Goal: Obtain resource: Download file/media

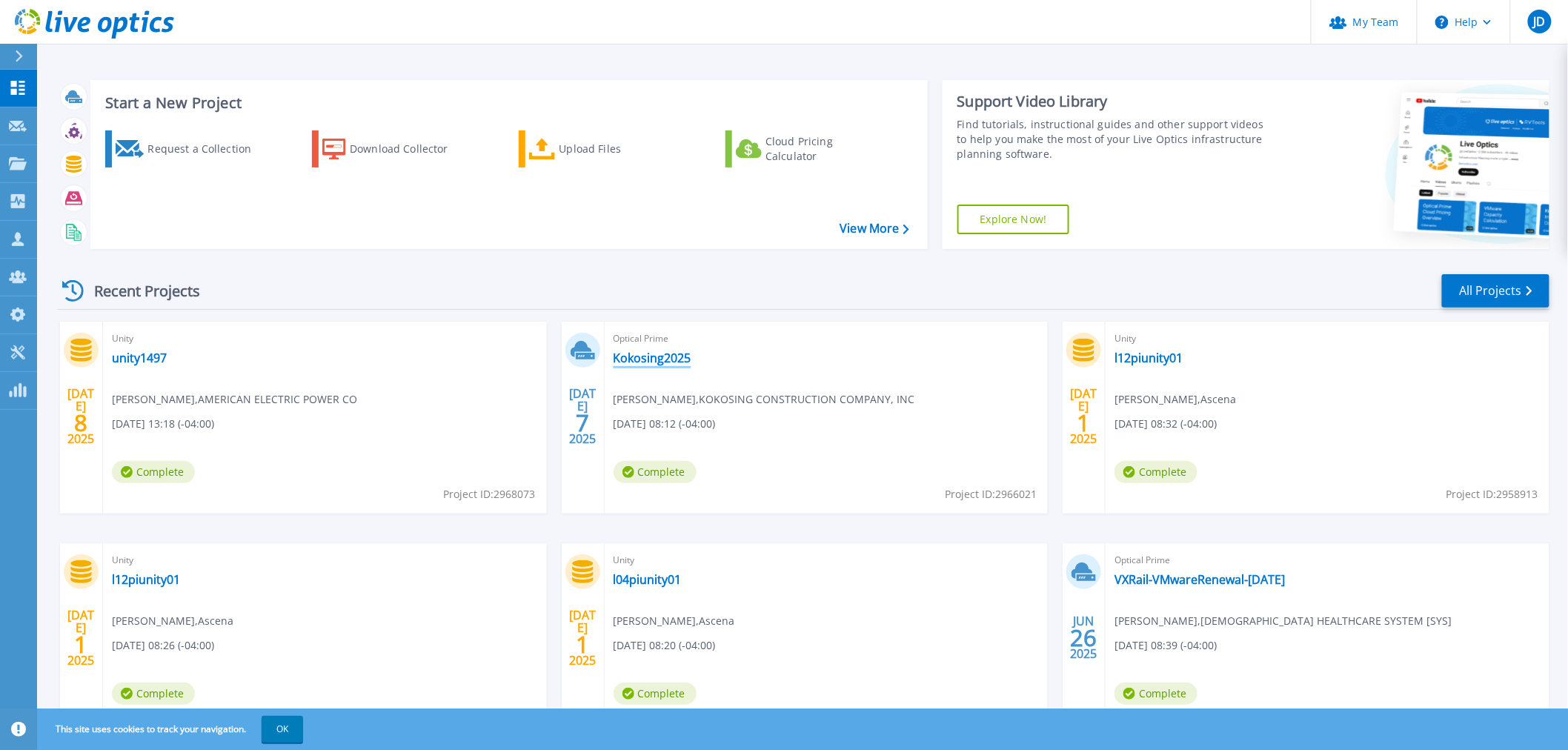
click at [654, 359] on link "Kokosing2025" at bounding box center [653, 358] width 78 height 15
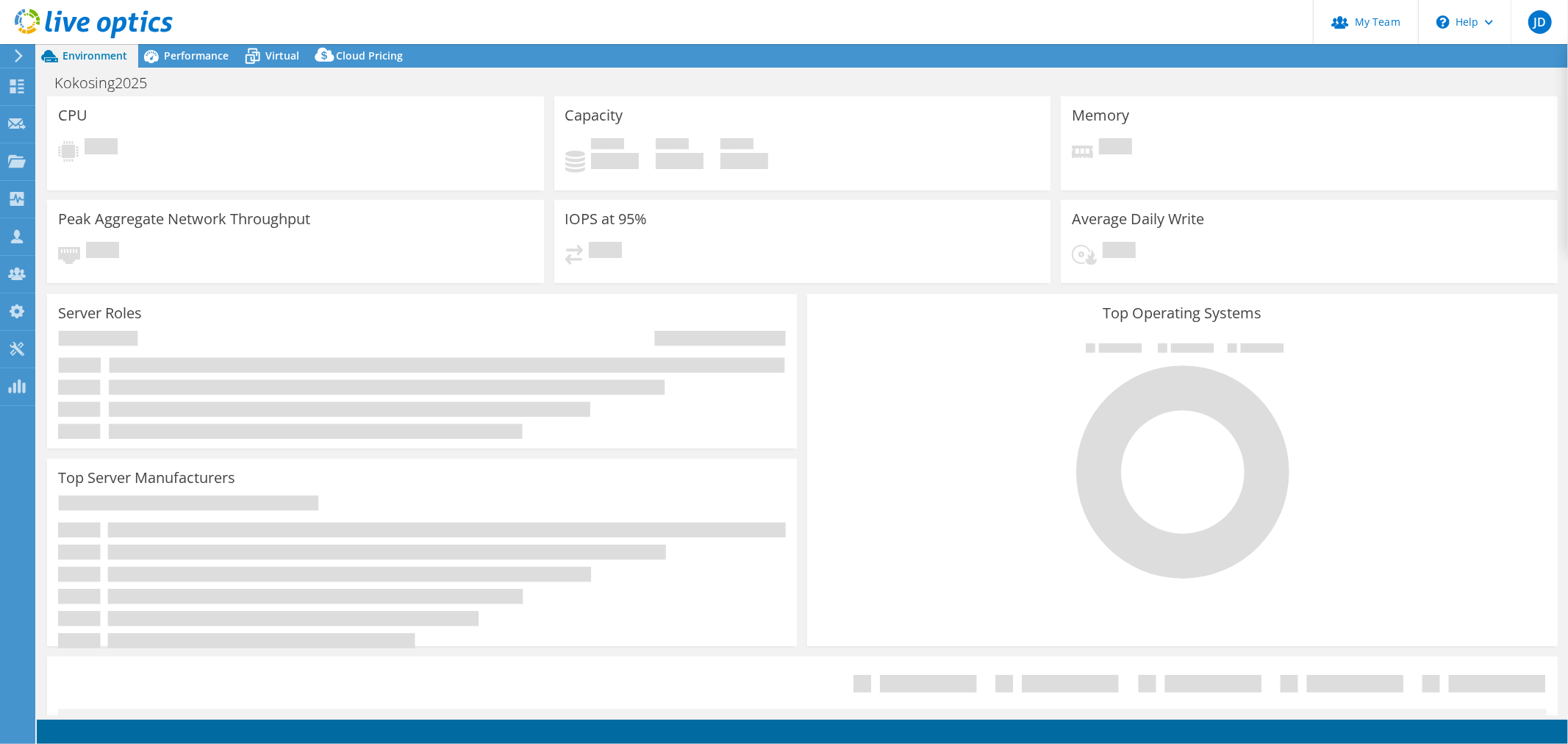
select select "USD"
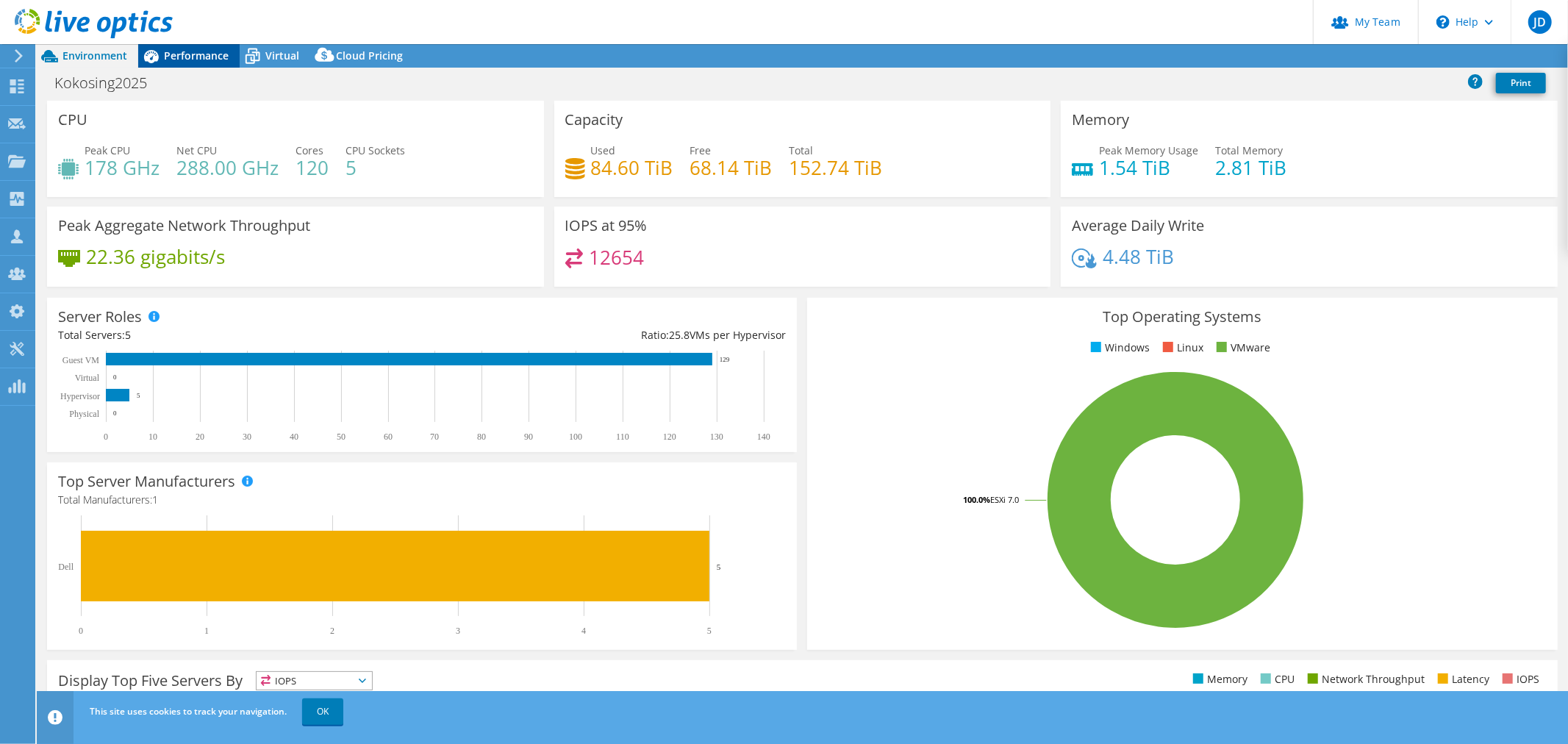
click at [213, 45] on div "Performance" at bounding box center [188, 56] width 101 height 24
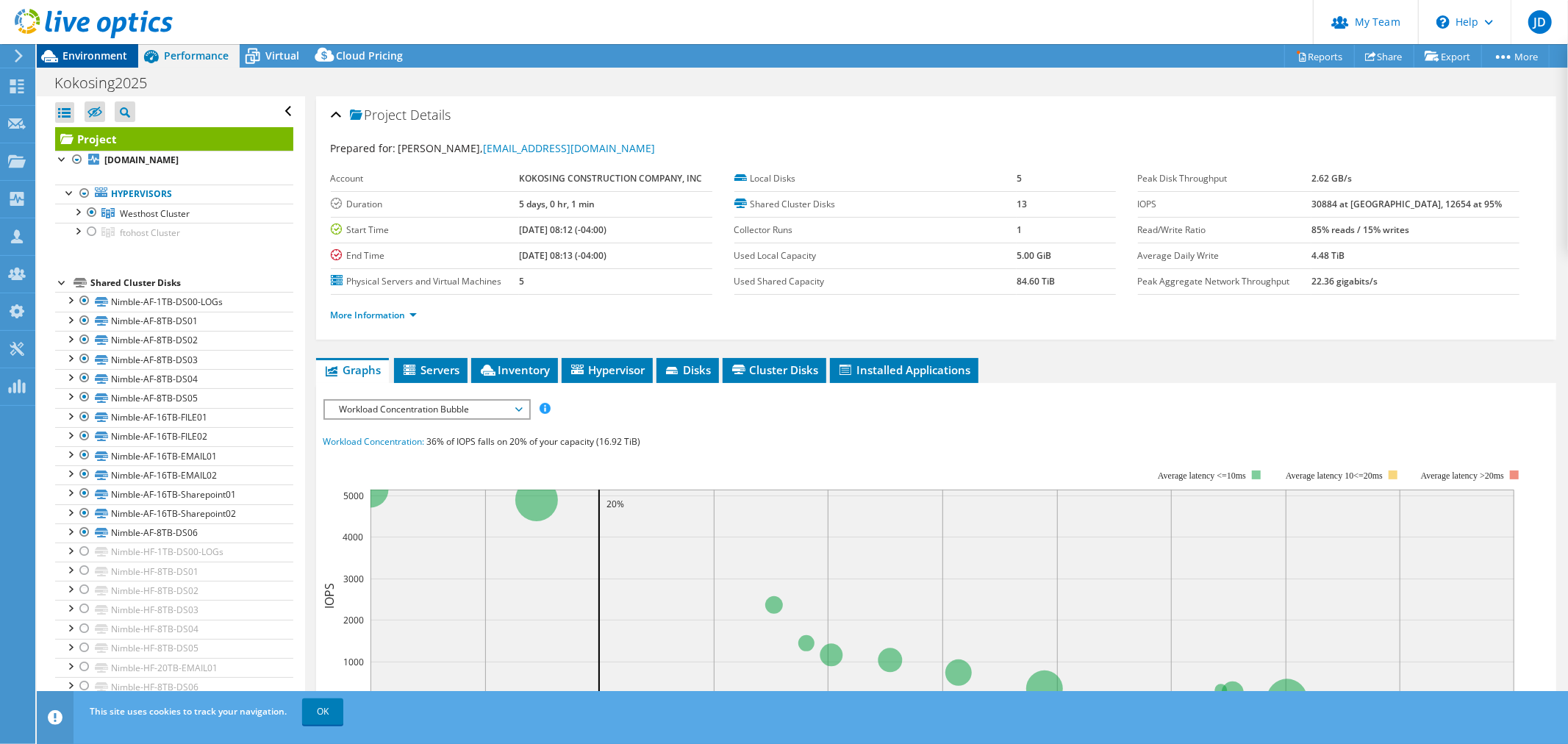
click at [84, 50] on span "Environment" at bounding box center [95, 55] width 65 height 14
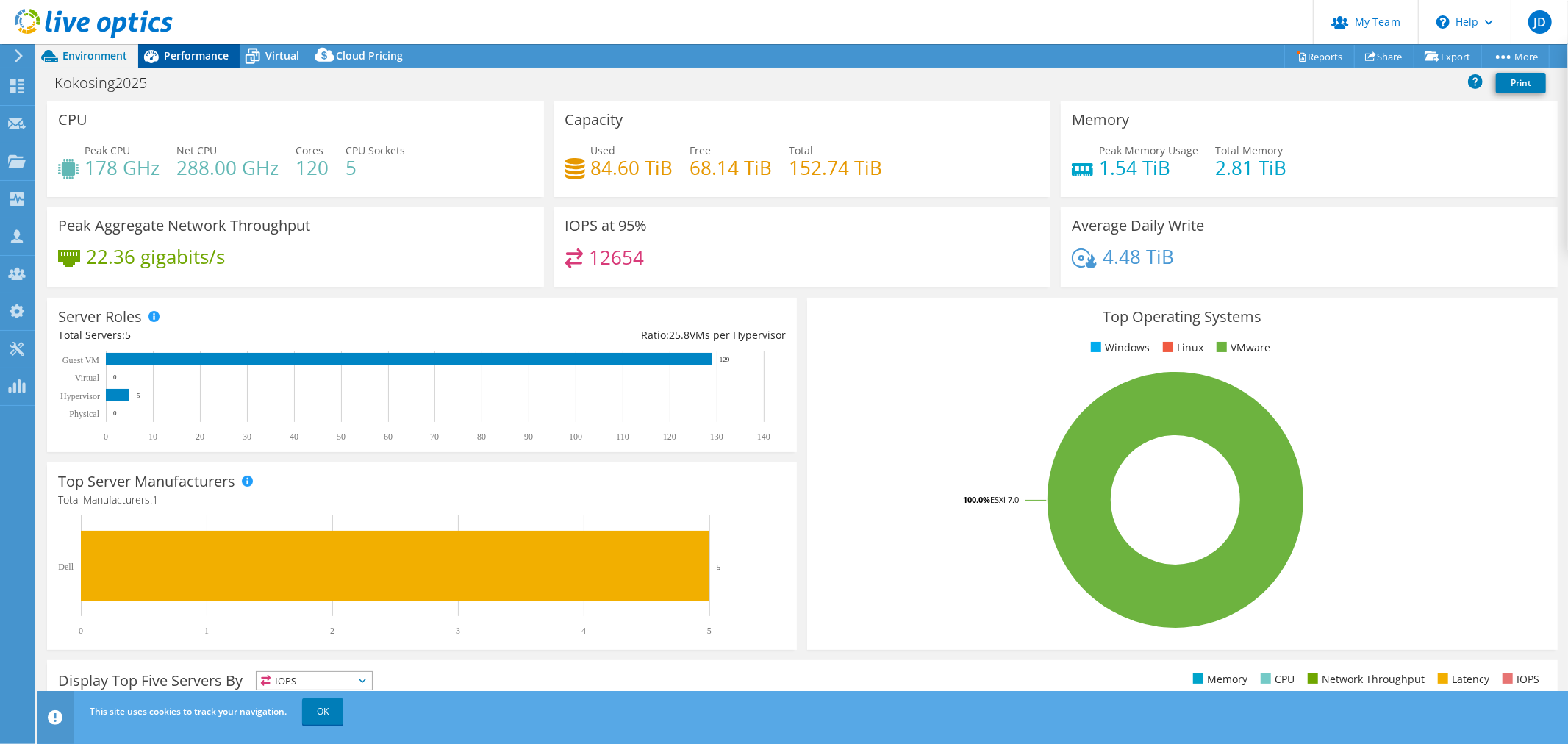
click at [180, 53] on span "Performance" at bounding box center [196, 55] width 65 height 14
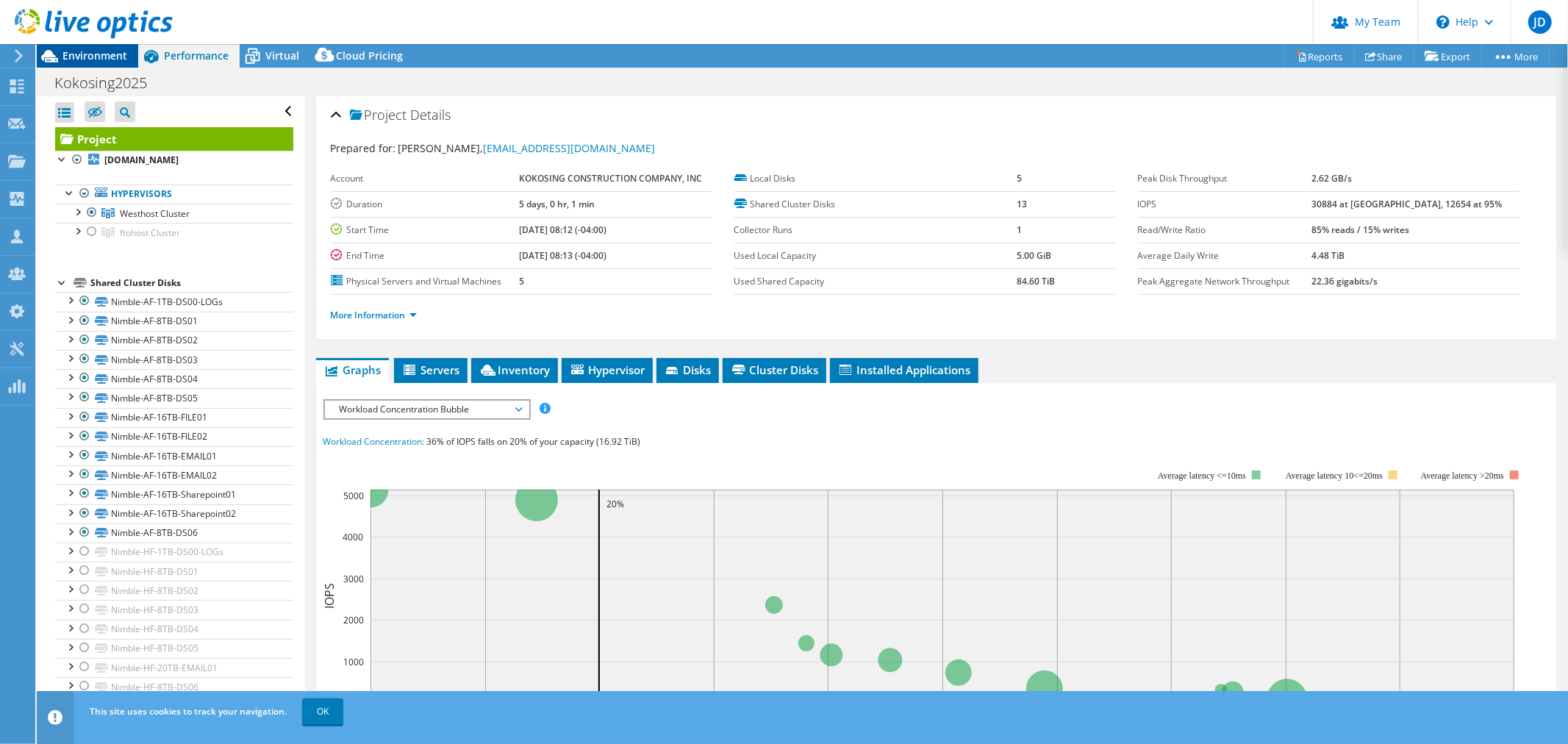
click at [88, 49] on span "Environment" at bounding box center [95, 55] width 65 height 14
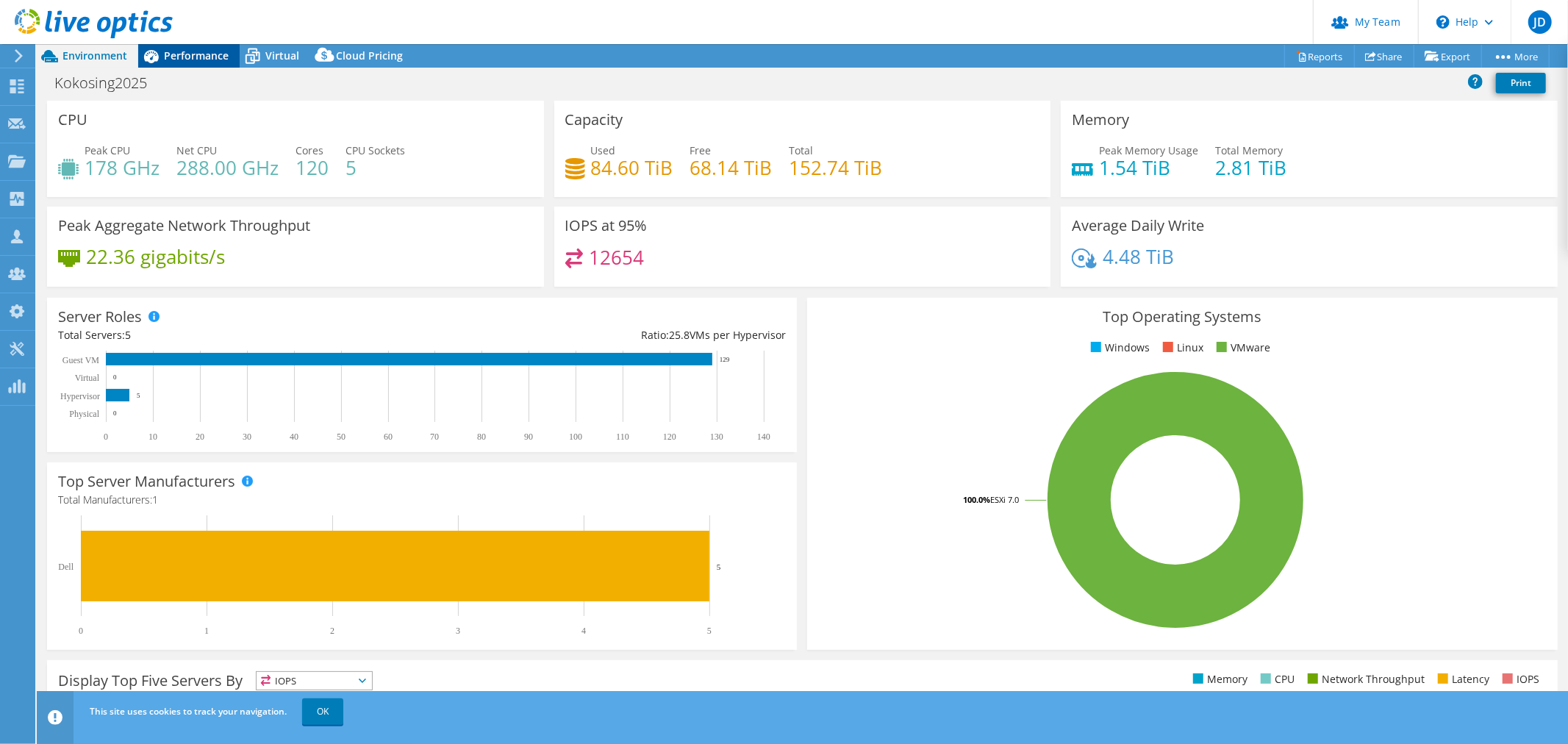
click at [189, 53] on span "Performance" at bounding box center [196, 55] width 65 height 14
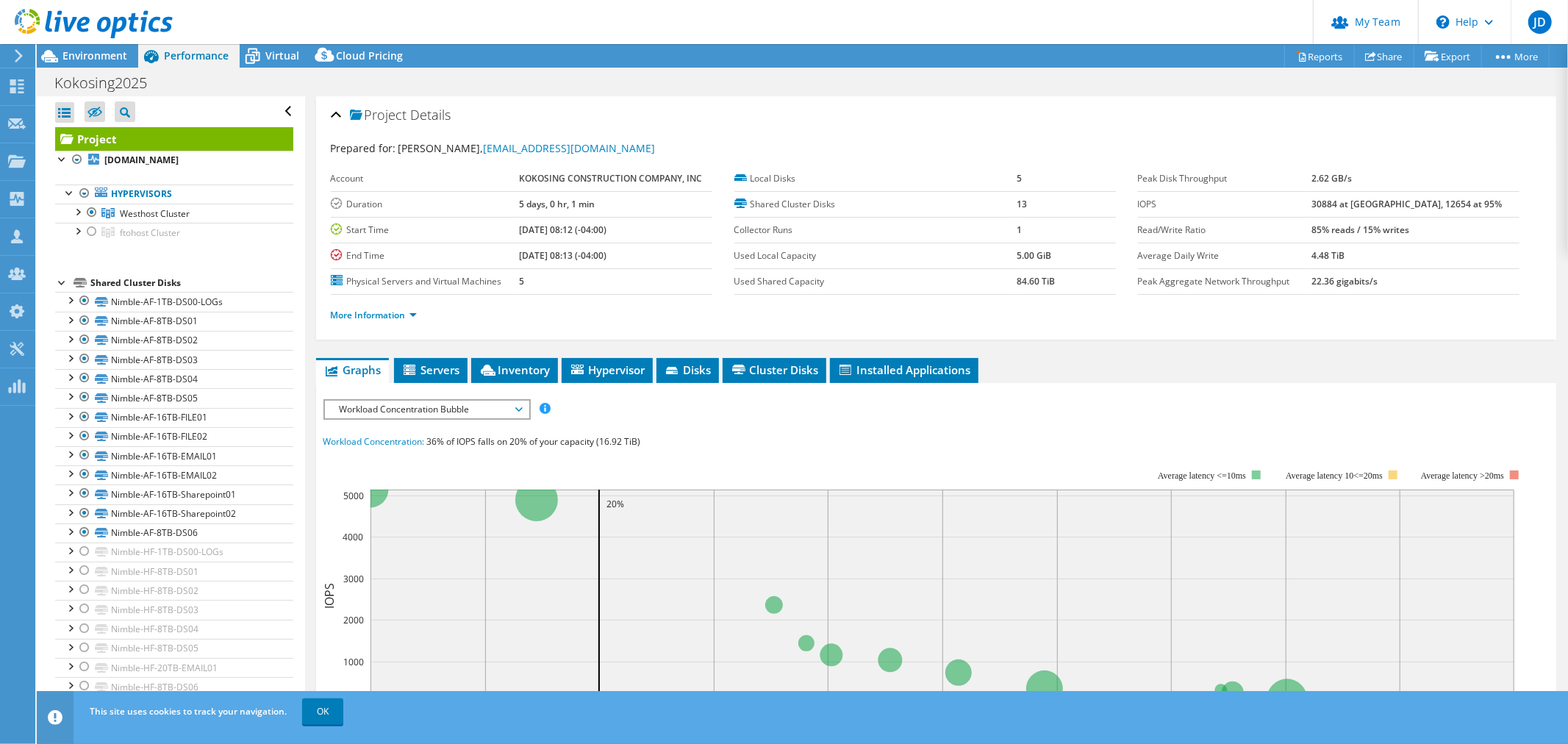
click at [104, 48] on div at bounding box center [86, 25] width 173 height 49
click at [94, 56] on span "Environment" at bounding box center [95, 55] width 65 height 14
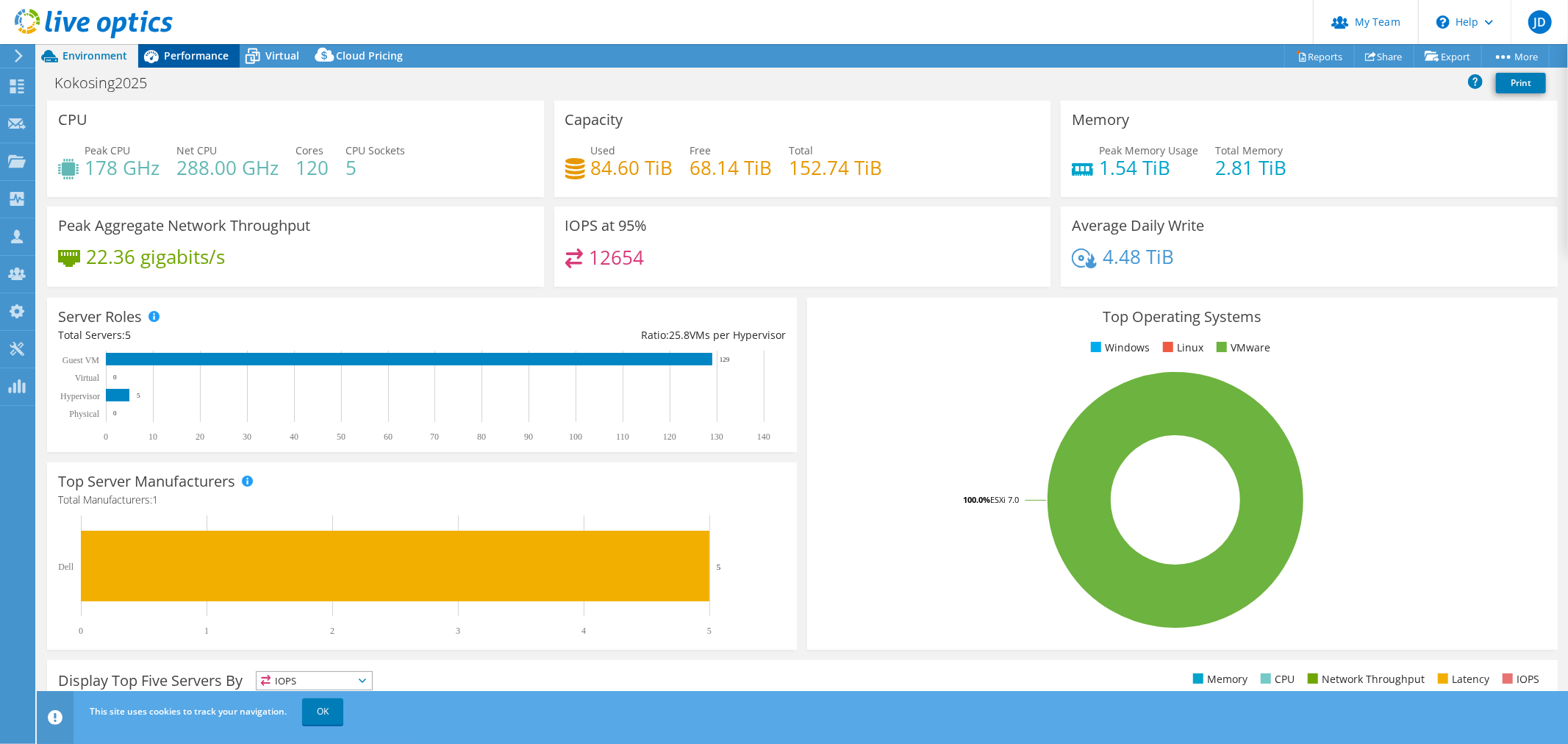
click at [182, 46] on div "Performance" at bounding box center [188, 56] width 101 height 24
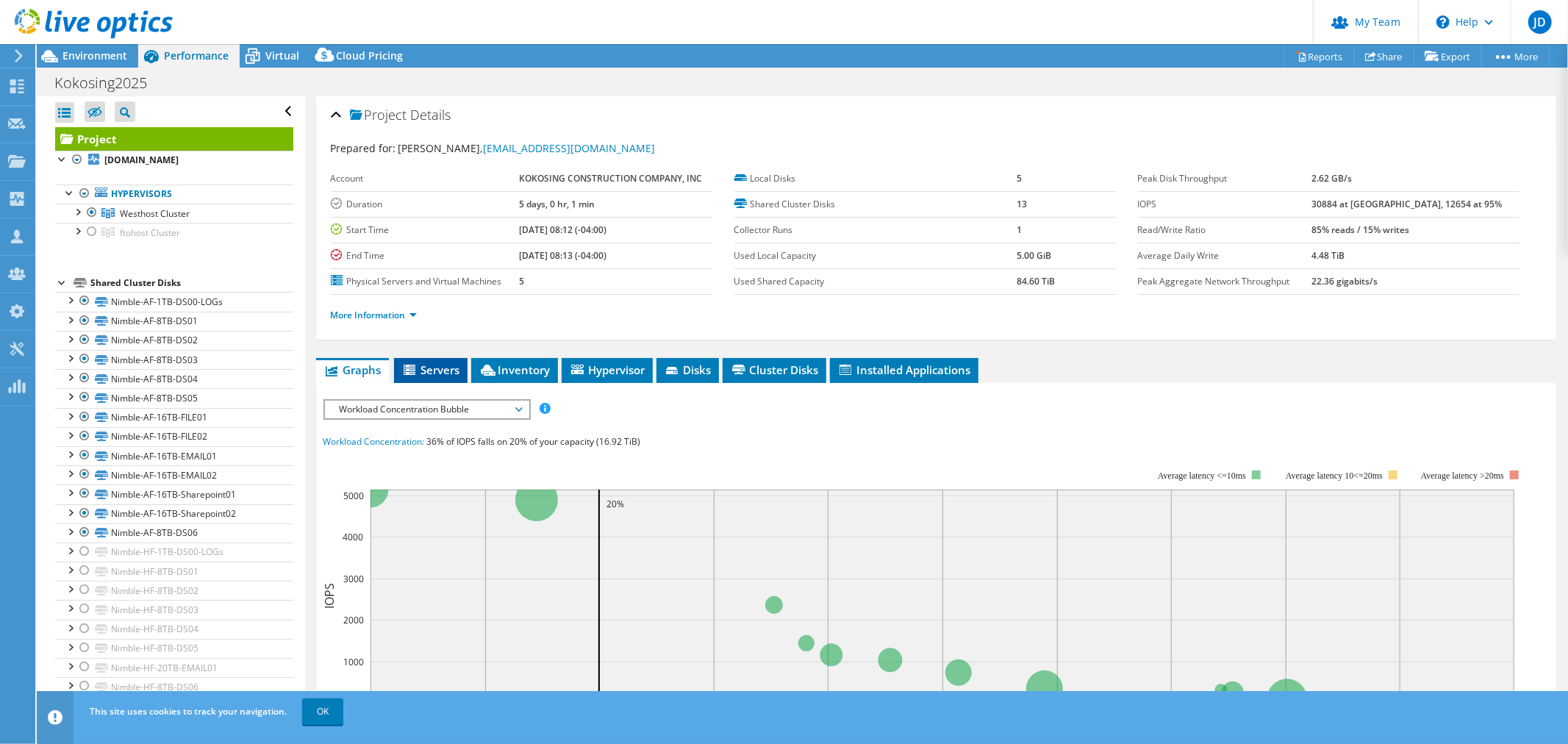
click at [441, 367] on span "Servers" at bounding box center [431, 370] width 59 height 15
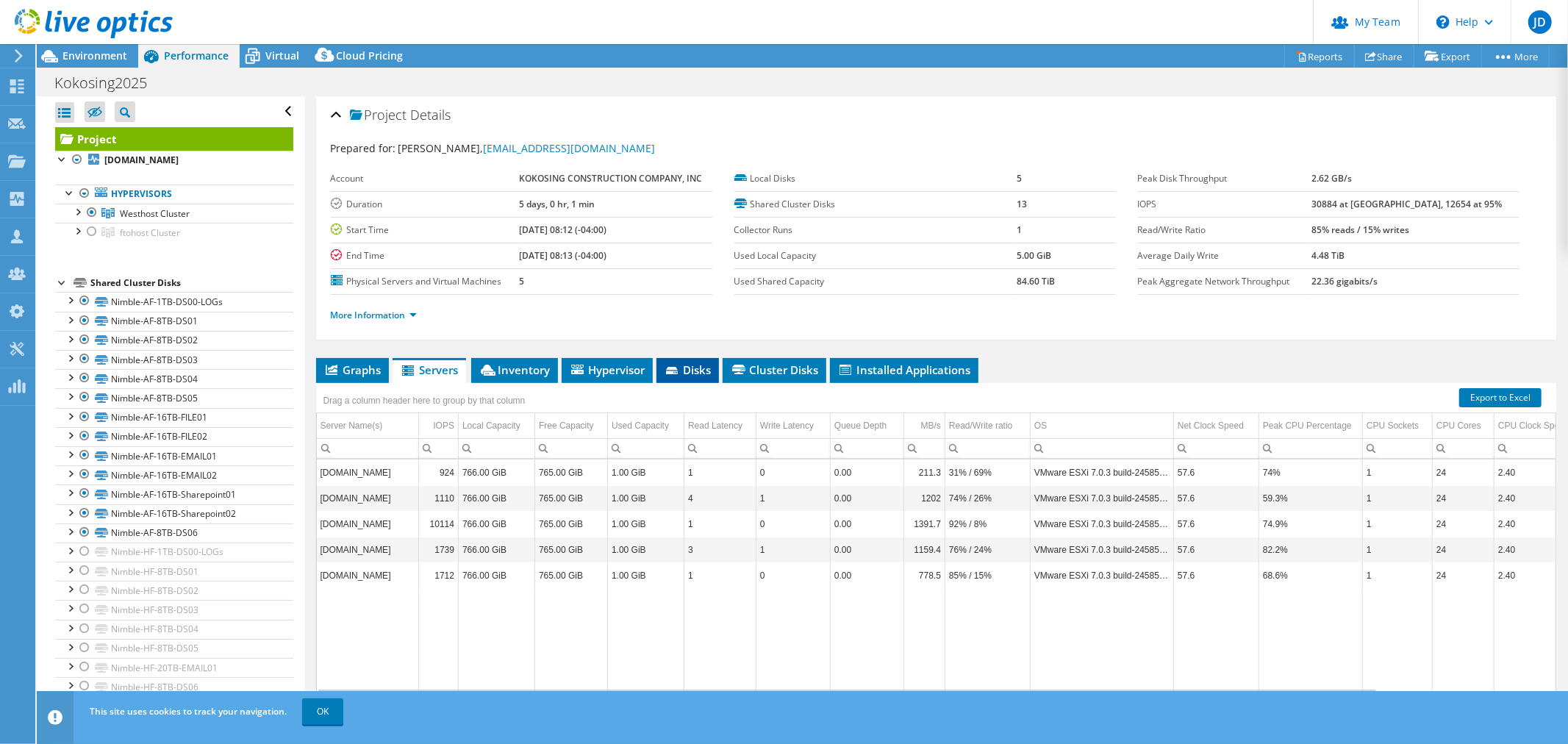
click at [707, 363] on span "Disks" at bounding box center [688, 370] width 48 height 15
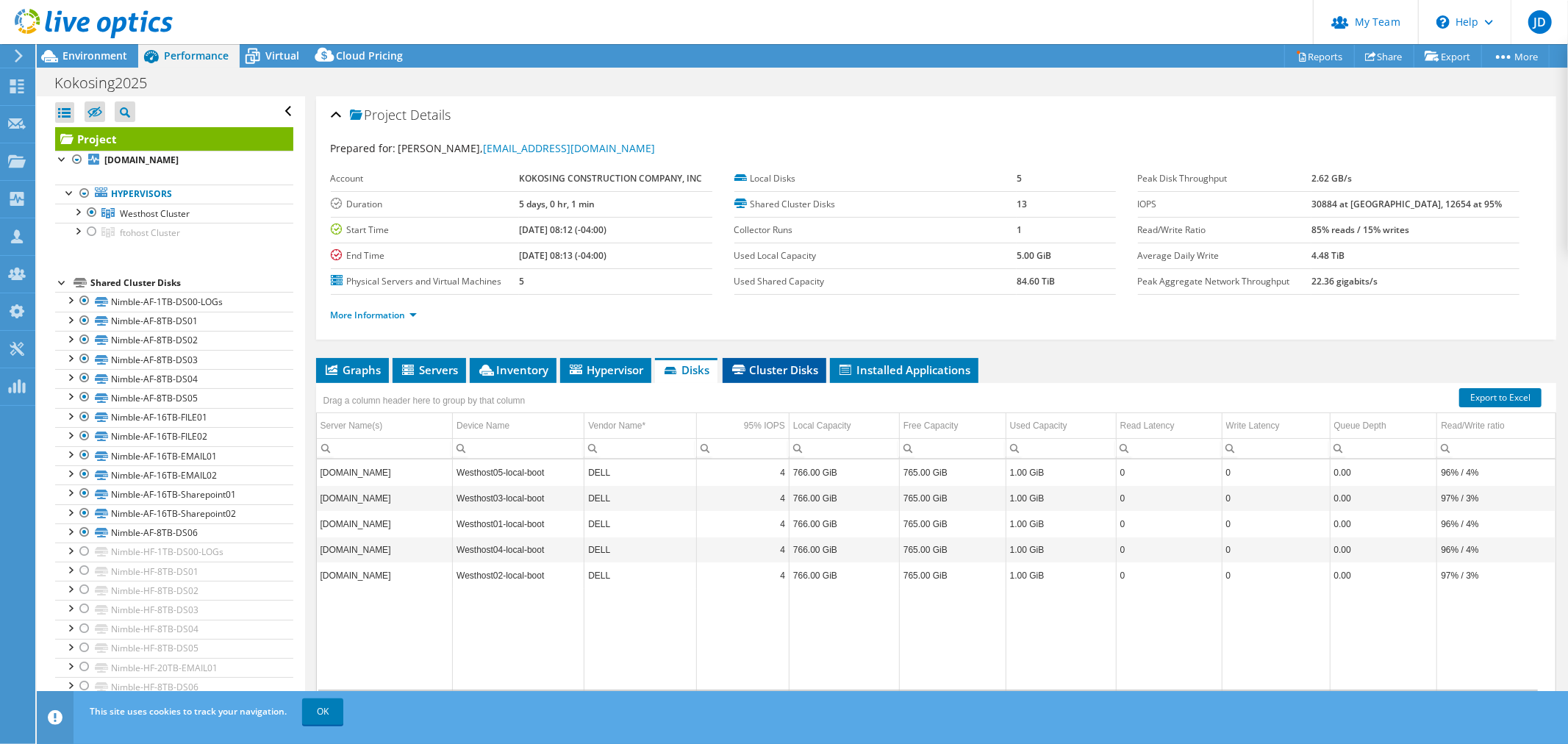
click at [768, 363] on span "Cluster Disks" at bounding box center [774, 370] width 89 height 15
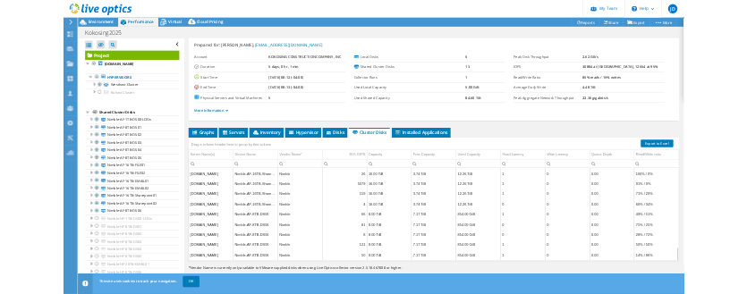
scroll to position [1757, 0]
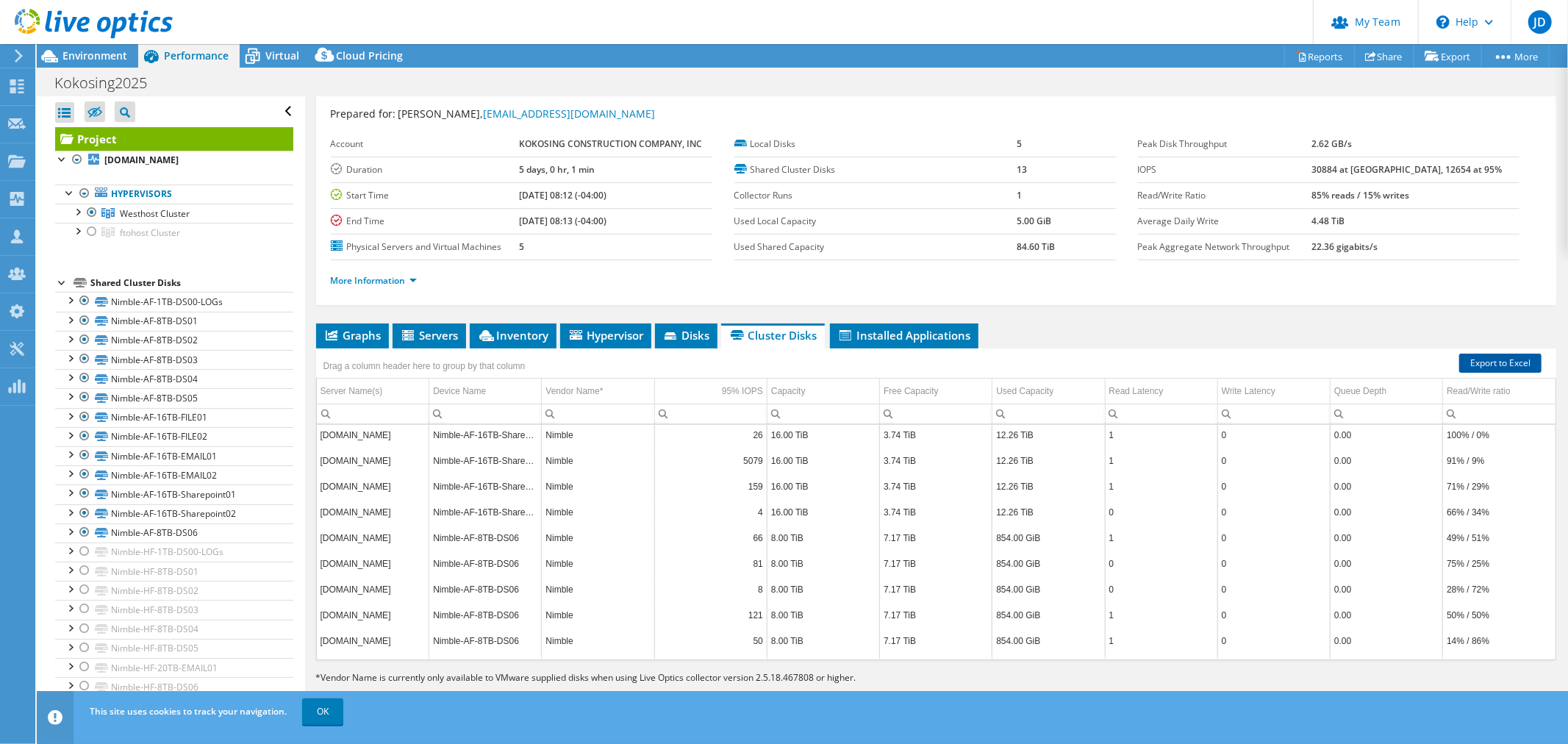
click at [1498, 355] on link "Export to Excel" at bounding box center [1501, 363] width 82 height 19
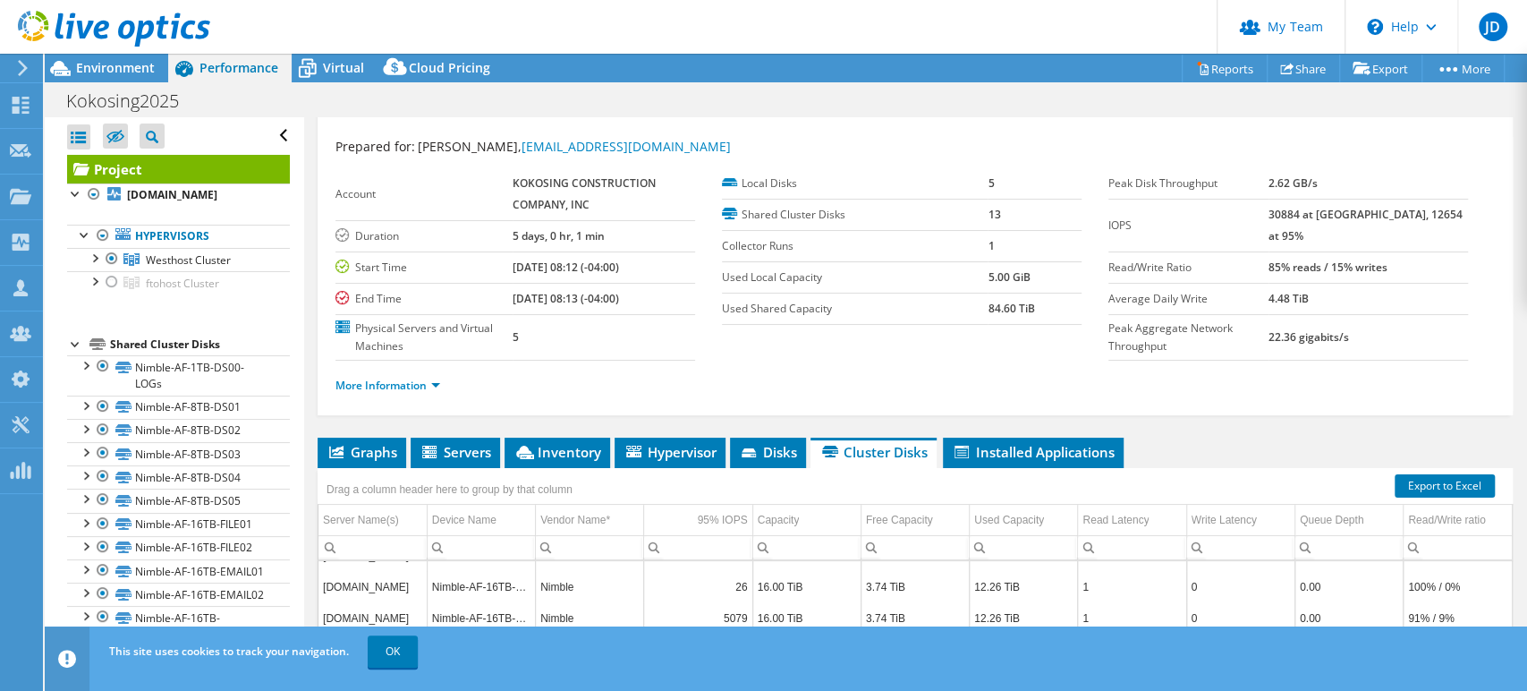
scroll to position [1744, 0]
click at [116, 61] on span "Environment" at bounding box center [115, 67] width 79 height 17
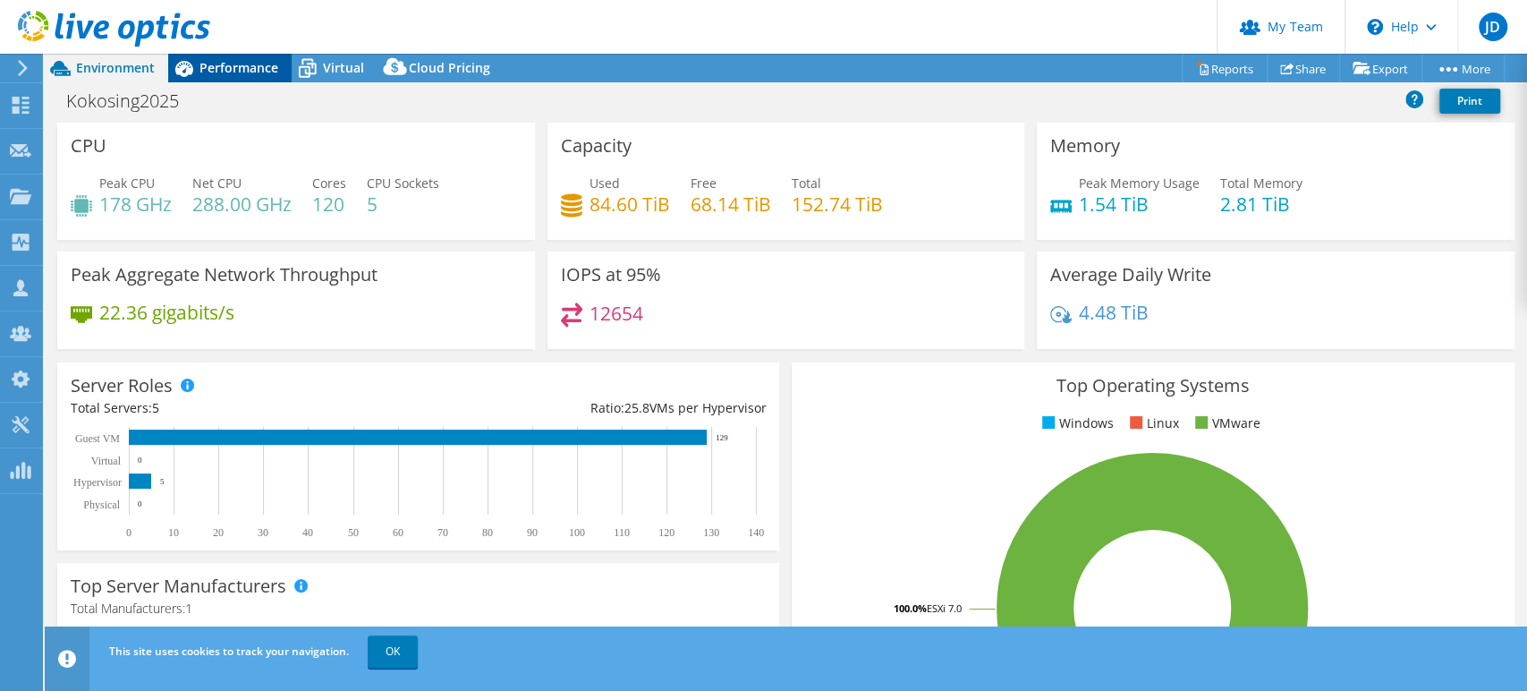
click at [239, 56] on div "Performance" at bounding box center [229, 68] width 123 height 29
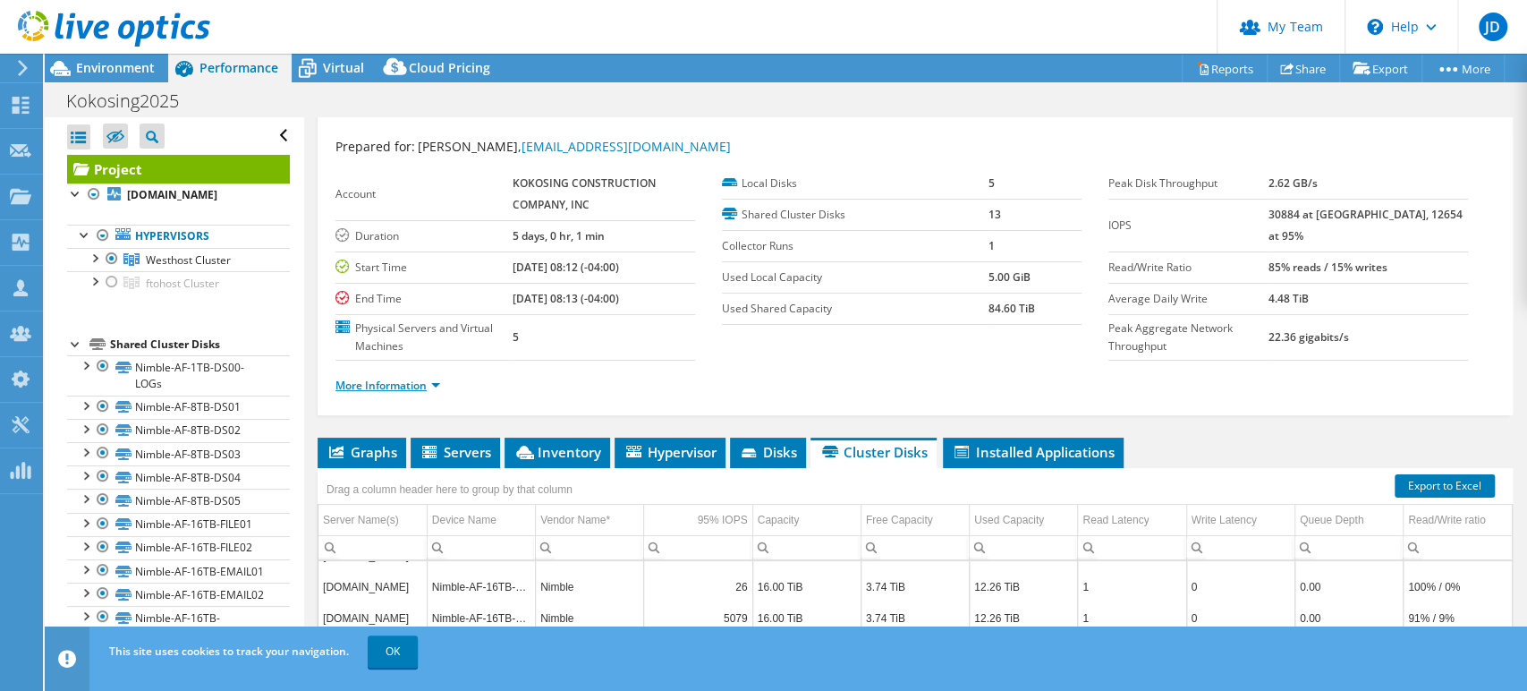
click at [379, 385] on link "More Information" at bounding box center [388, 385] width 105 height 15
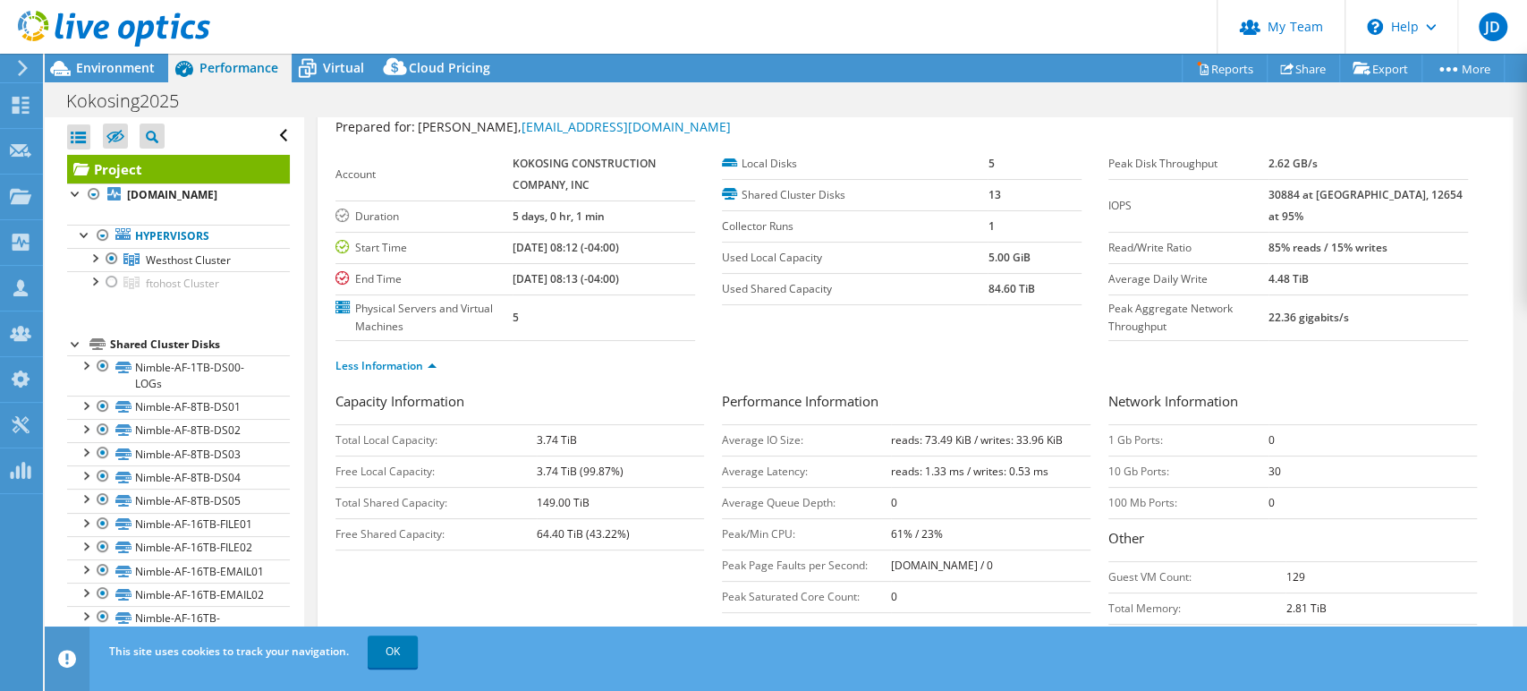
scroll to position [71, 0]
